Goal: Communication & Community: Share content

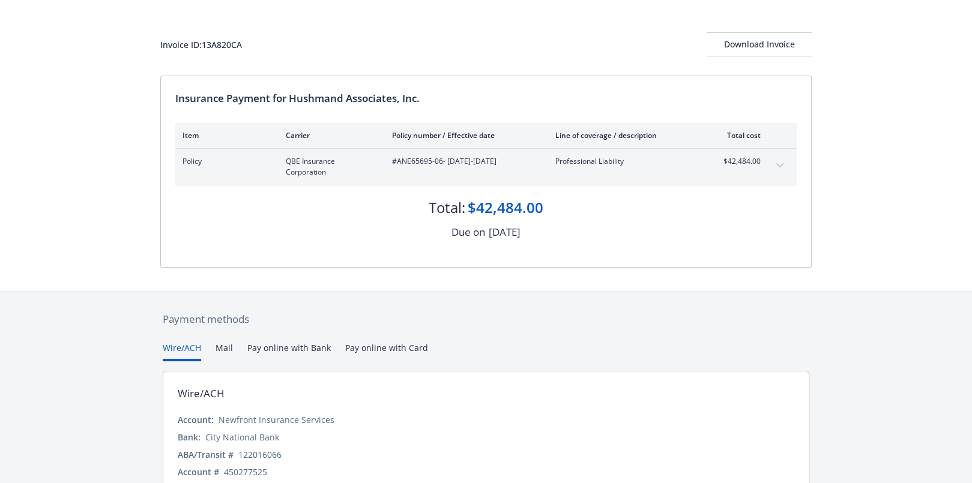
scroll to position [104, 0]
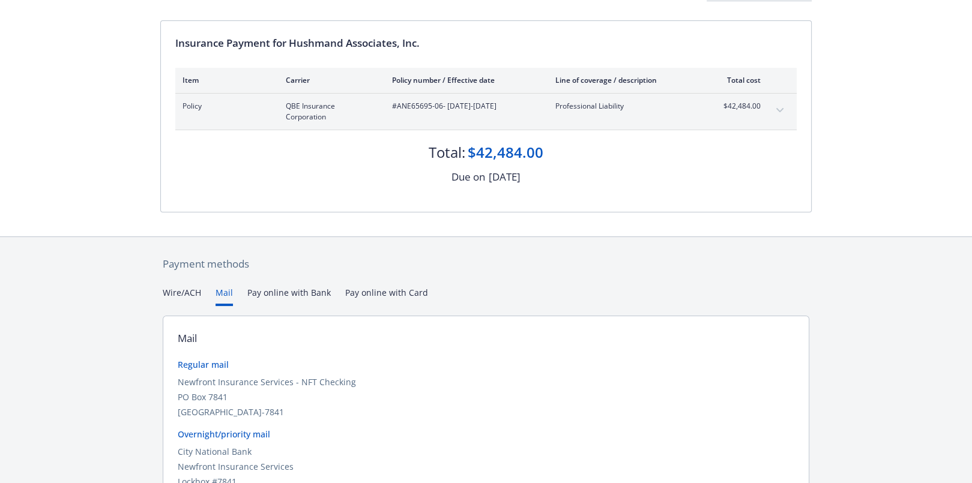
click at [224, 295] on button "Mail" at bounding box center [223, 296] width 17 height 20
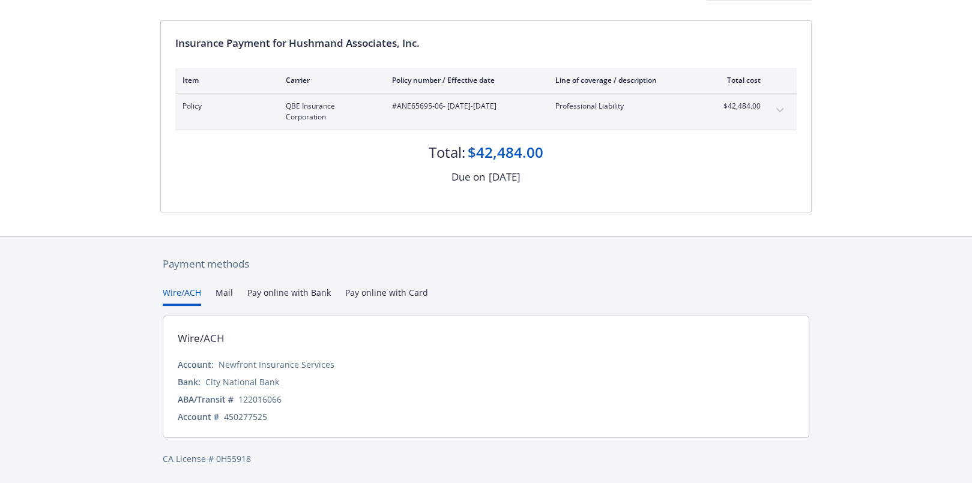
scroll to position [0, 0]
